Goal: Transaction & Acquisition: Book appointment/travel/reservation

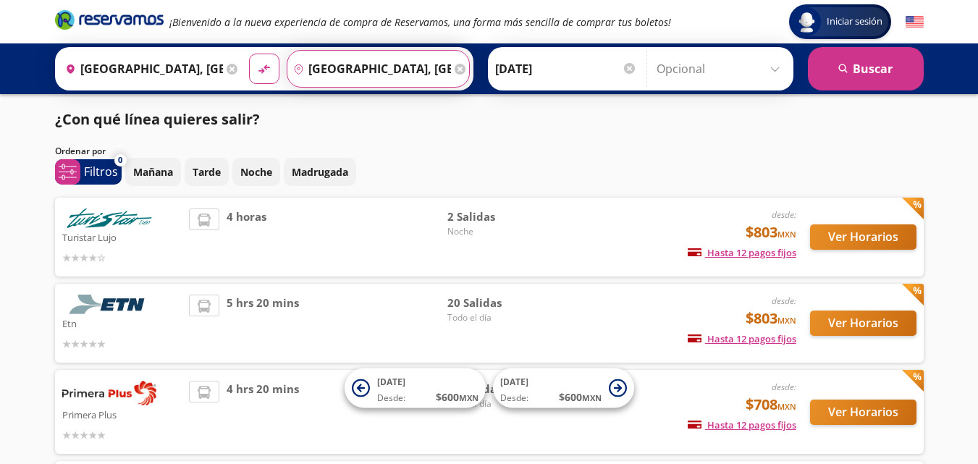
click at [319, 67] on input "[GEOGRAPHIC_DATA], [GEOGRAPHIC_DATA]" at bounding box center [369, 69] width 164 height 36
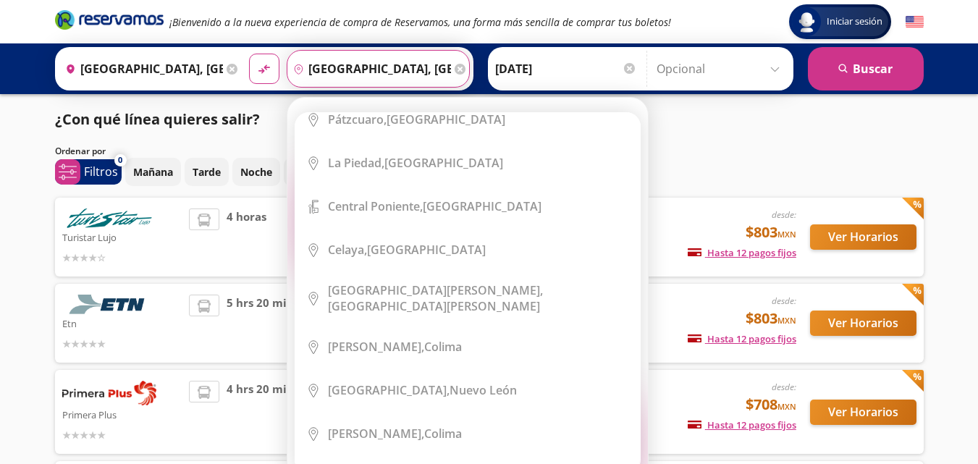
scroll to position [848, 0]
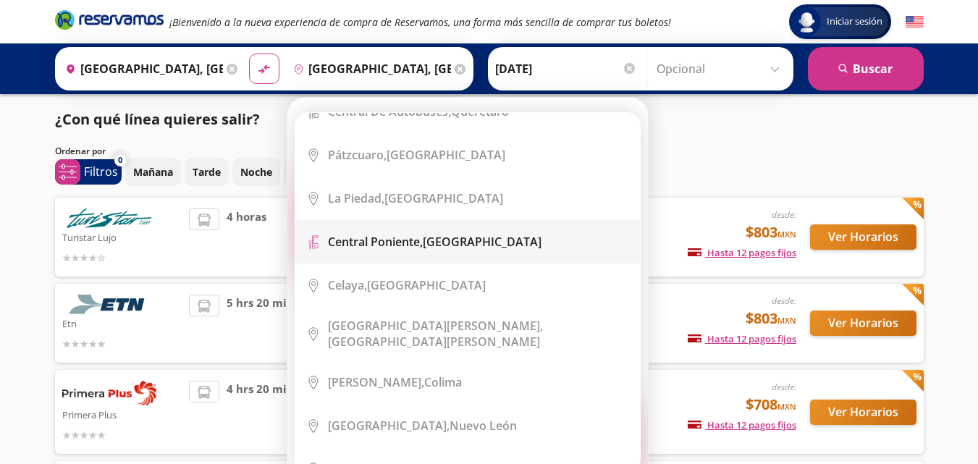
click at [412, 243] on b "Central Poniente," at bounding box center [375, 242] width 95 height 16
type input "[GEOGRAPHIC_DATA], [GEOGRAPHIC_DATA]"
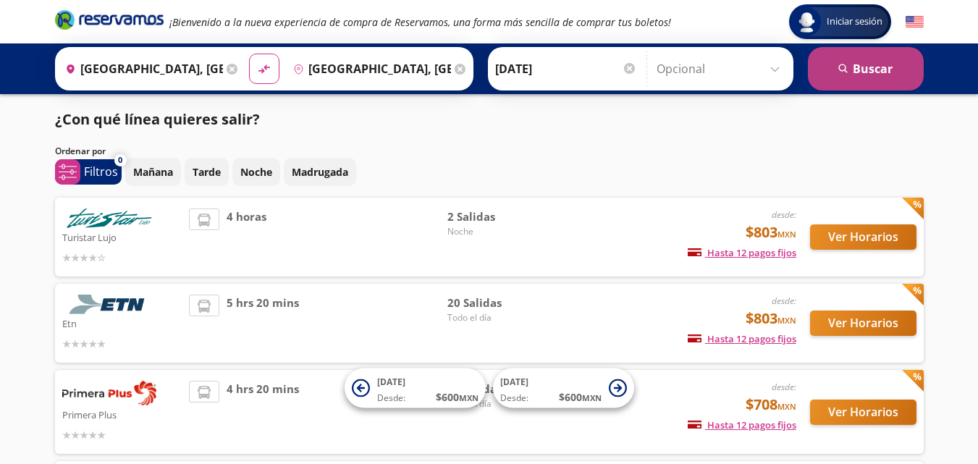
click at [841, 69] on icon "search" at bounding box center [843, 69] width 11 height 11
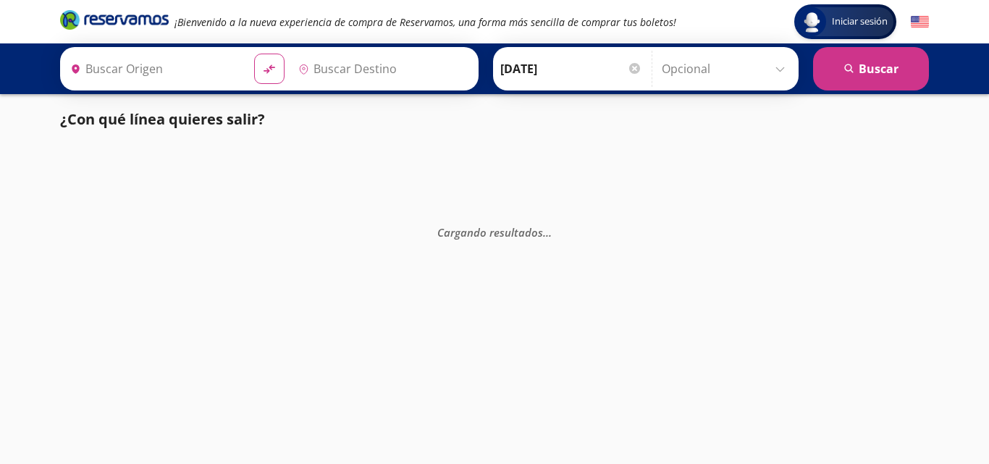
type input "[GEOGRAPHIC_DATA], [GEOGRAPHIC_DATA]"
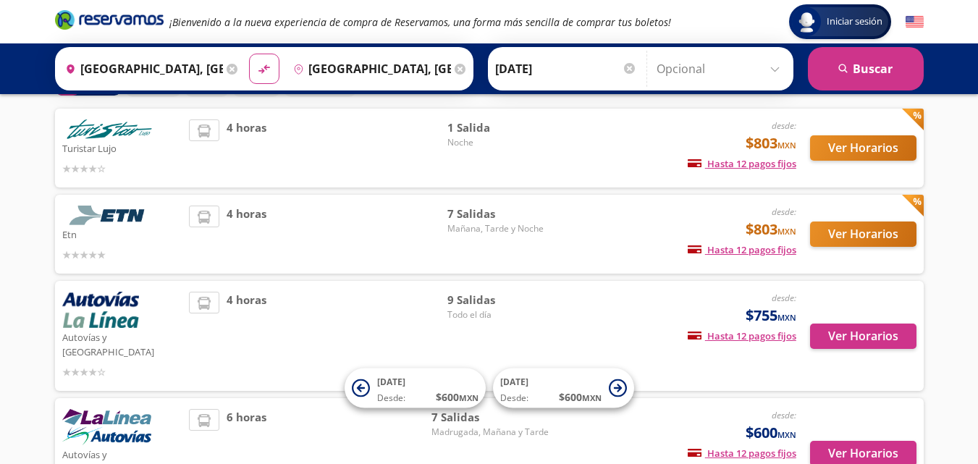
scroll to position [93, 0]
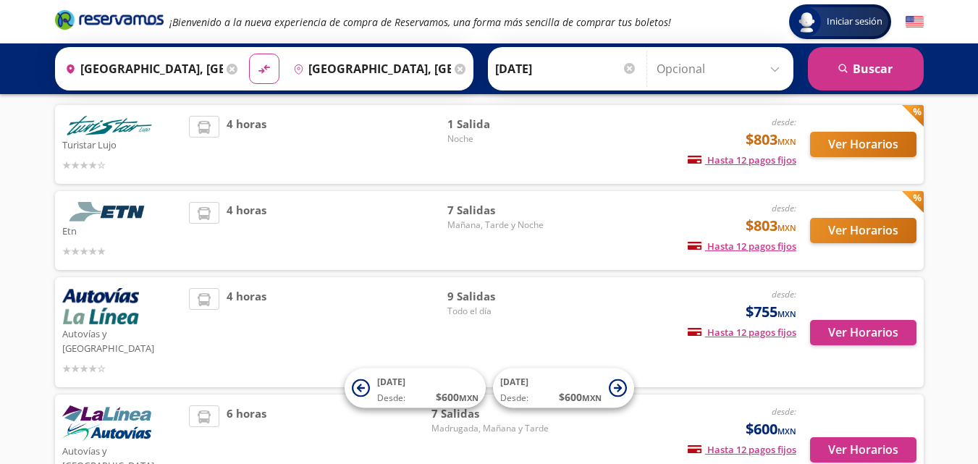
drag, startPoint x: 367, startPoint y: 316, endPoint x: 264, endPoint y: 293, distance: 105.3
click at [264, 293] on div "4 horas" at bounding box center [318, 332] width 258 height 88
click at [889, 327] on button "Ver Horarios" at bounding box center [863, 332] width 106 height 25
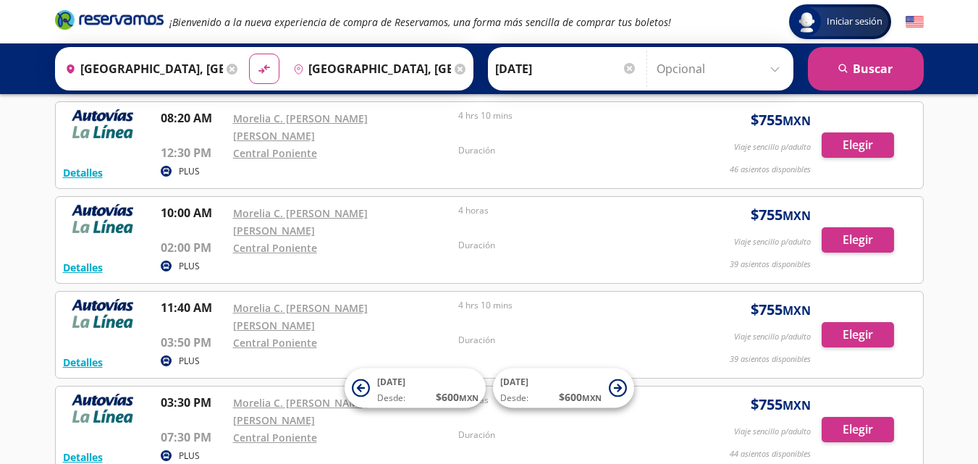
scroll to position [368, 0]
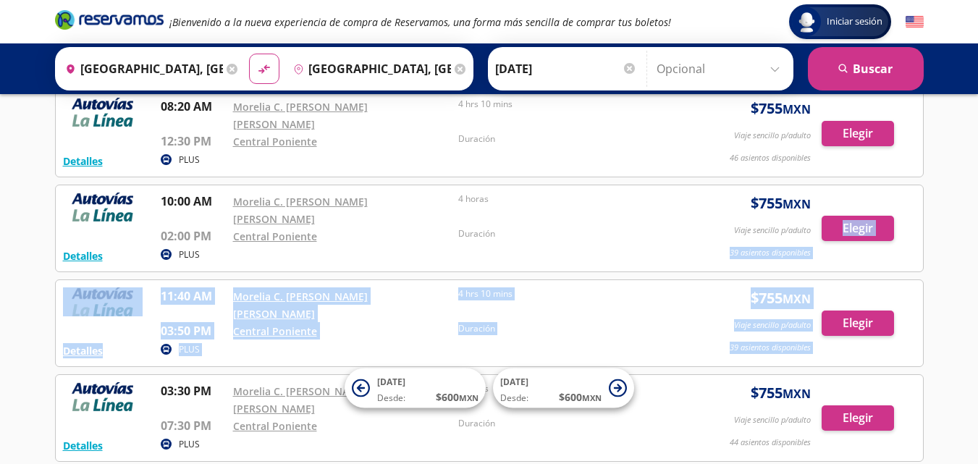
drag, startPoint x: 845, startPoint y: 262, endPoint x: 702, endPoint y: 175, distance: 166.9
click at [702, 175] on div "Detalles PLUS 01:00 AM Morelia C. [PERSON_NAME] [PERSON_NAME] 05:00 AM Central …" at bounding box center [489, 228] width 868 height 846
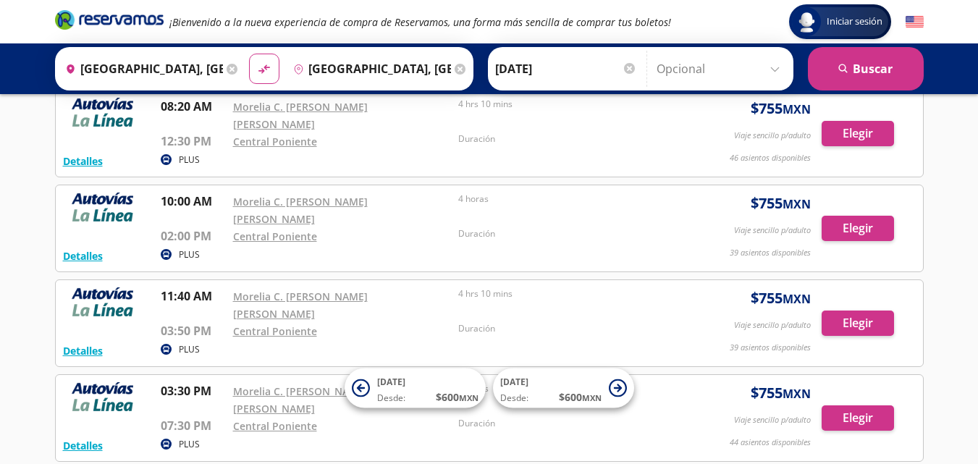
click at [774, 68] on input "Opcional" at bounding box center [721, 69] width 130 height 36
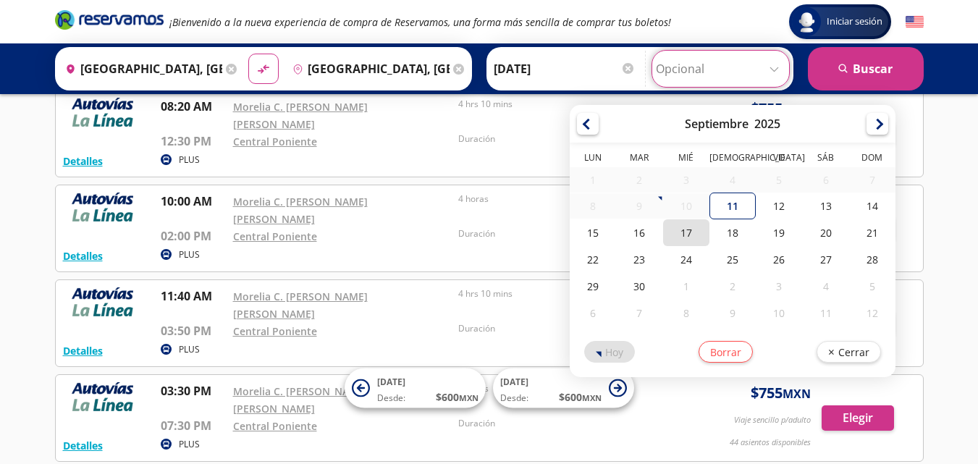
click at [675, 237] on div "17" at bounding box center [686, 232] width 46 height 27
type input "[DATE]"
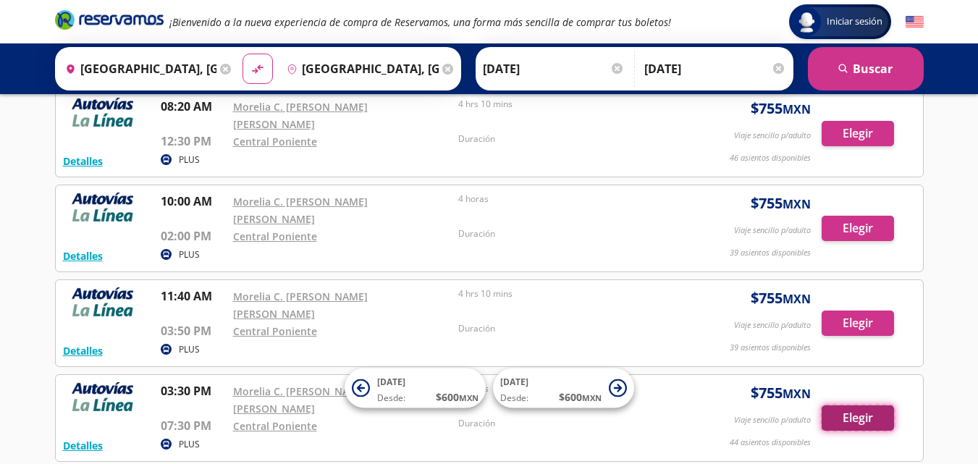
click at [856, 405] on button "Elegir" at bounding box center [857, 417] width 72 height 25
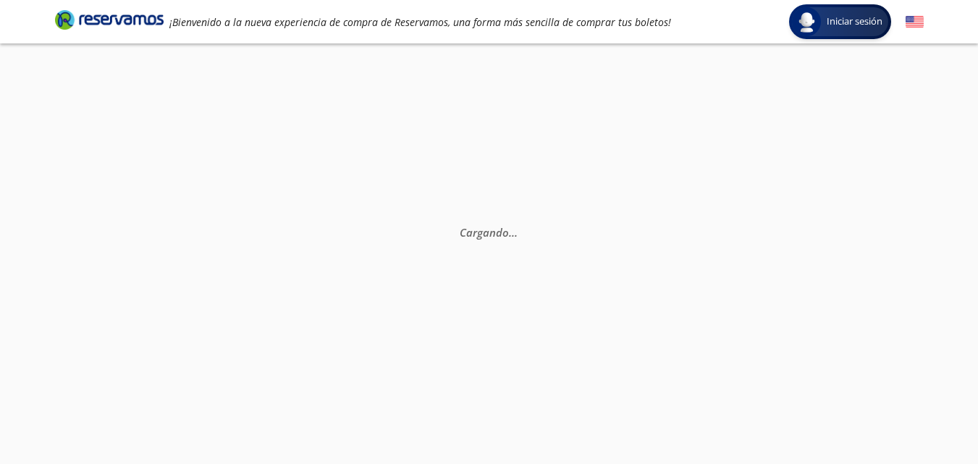
click at [856, 315] on div "Cargando . . ." at bounding box center [489, 275] width 978 height 464
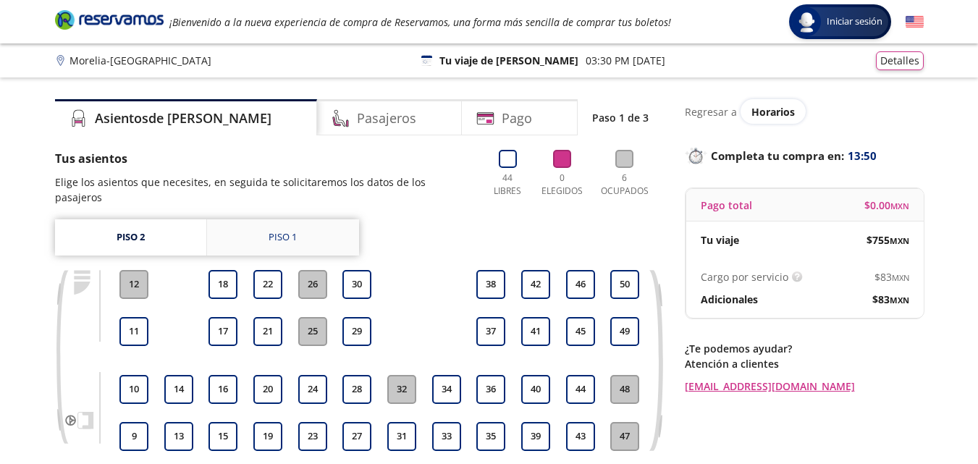
click at [286, 230] on div "Piso 1" at bounding box center [282, 237] width 28 height 14
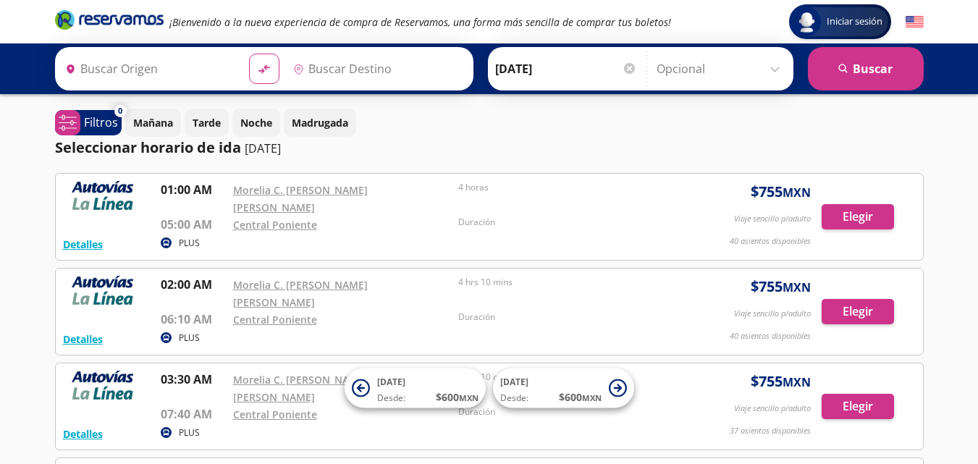
type input "[GEOGRAPHIC_DATA], [GEOGRAPHIC_DATA]"
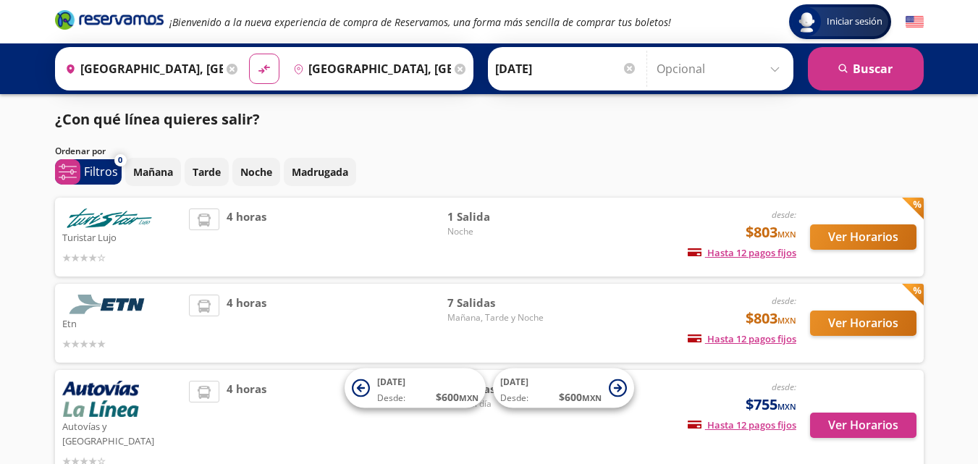
scroll to position [93, 0]
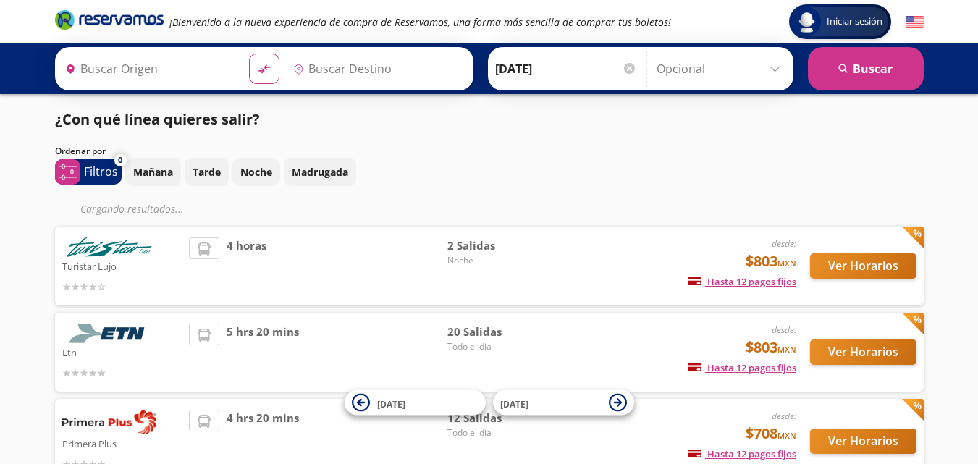
type input "[GEOGRAPHIC_DATA], [GEOGRAPHIC_DATA]"
